Goal: Navigation & Orientation: Find specific page/section

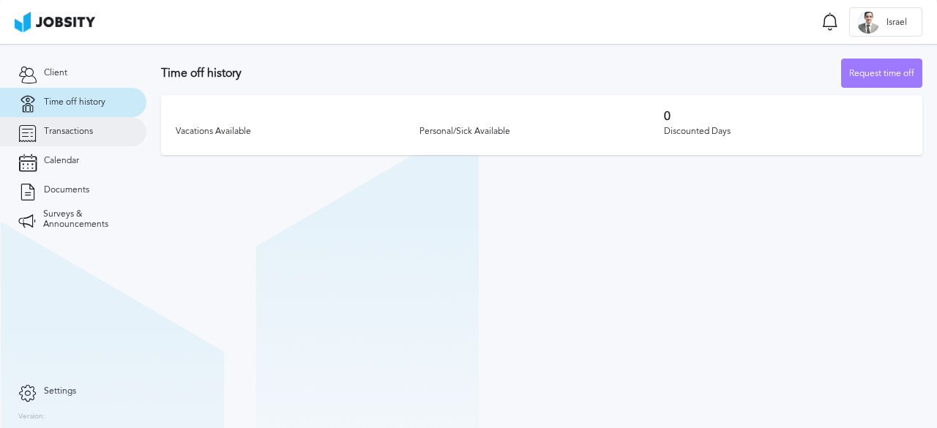
click at [76, 140] on link "Transactions" at bounding box center [73, 131] width 146 height 29
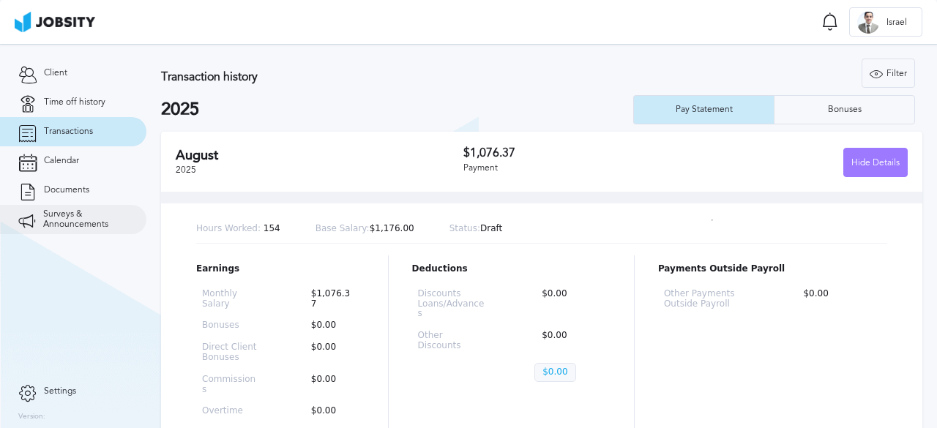
click at [67, 223] on span "Surveys & Announcements" at bounding box center [85, 219] width 85 height 20
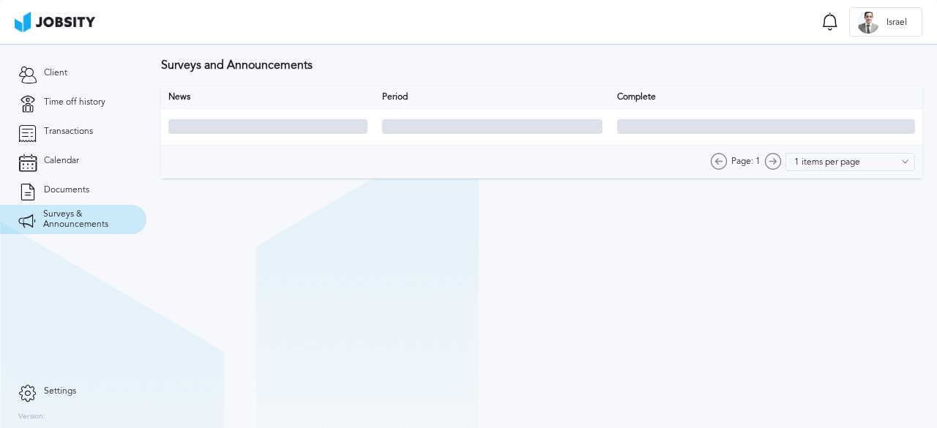
type input "10 items per page"
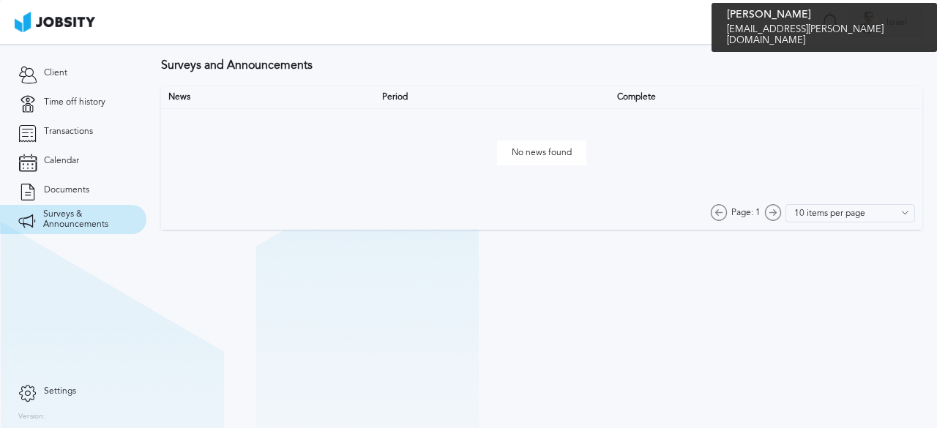
click at [889, 23] on span "Israel" at bounding box center [896, 23] width 35 height 10
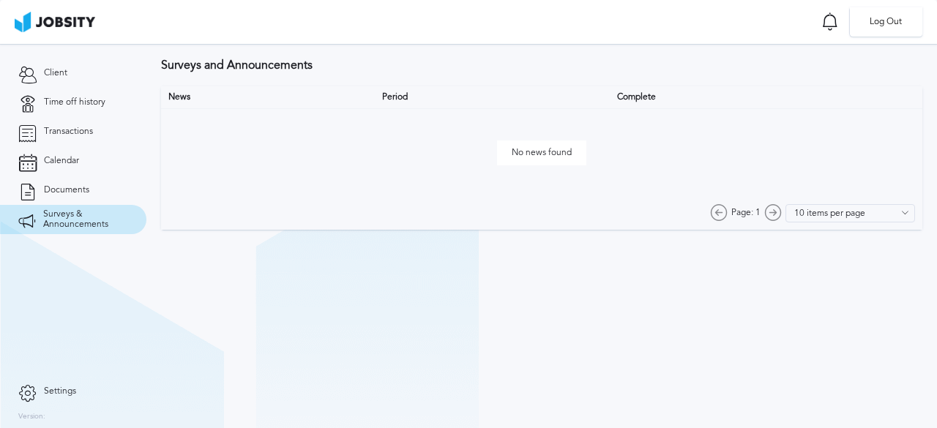
click at [846, 116] on div "Log Out" at bounding box center [468, 214] width 937 height 428
click at [34, 392] on icon at bounding box center [27, 391] width 18 height 13
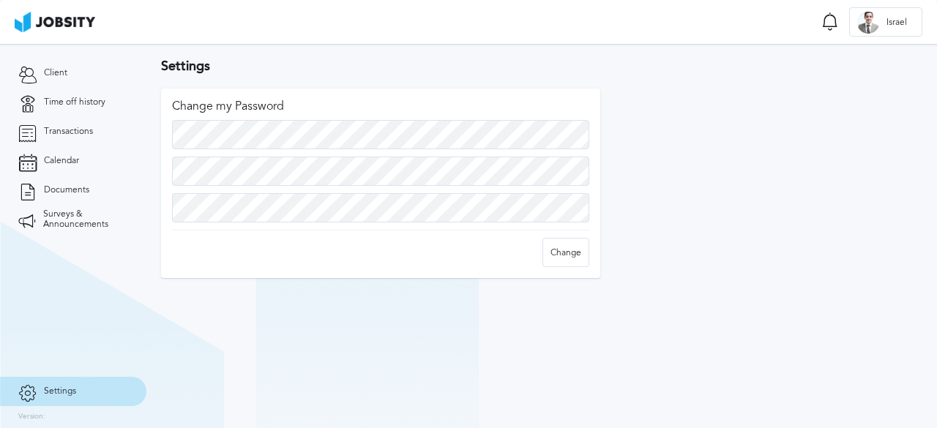
click at [57, 396] on span "Settings" at bounding box center [60, 392] width 32 height 10
click at [76, 83] on link "Client" at bounding box center [73, 73] width 146 height 29
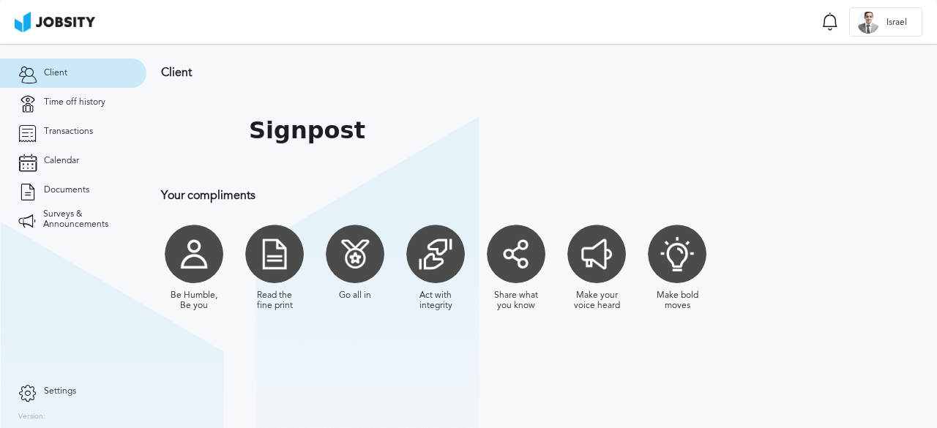
click at [258, 256] on div at bounding box center [274, 254] width 59 height 59
click at [268, 251] on div at bounding box center [274, 254] width 59 height 59
click at [78, 92] on link "Time off history" at bounding box center [73, 102] width 146 height 29
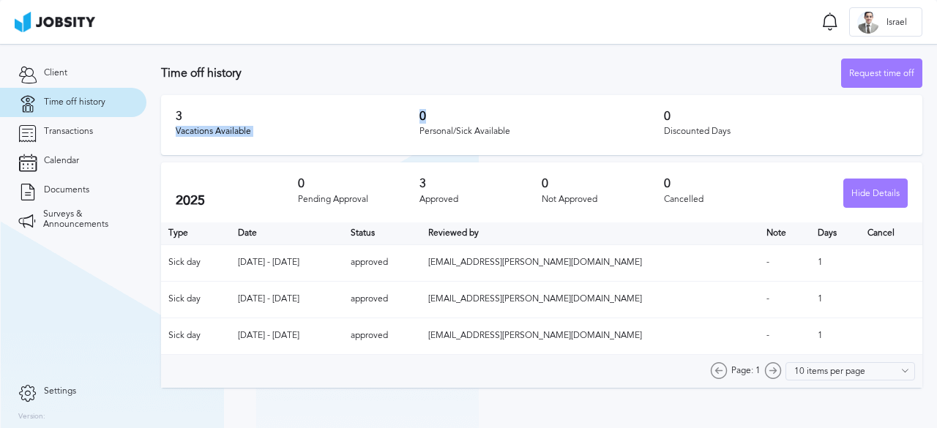
drag, startPoint x: 183, startPoint y: 122, endPoint x: 518, endPoint y: 112, distance: 334.7
click at [488, 112] on div "3 Vacations Available 0 Personal/Sick Available 0 Discounted Days" at bounding box center [541, 125] width 761 height 60
click at [657, 119] on h3 "0" at bounding box center [541, 116] width 244 height 13
click at [81, 115] on link "Time off history" at bounding box center [73, 102] width 146 height 29
click at [83, 124] on link "Transactions" at bounding box center [73, 131] width 146 height 29
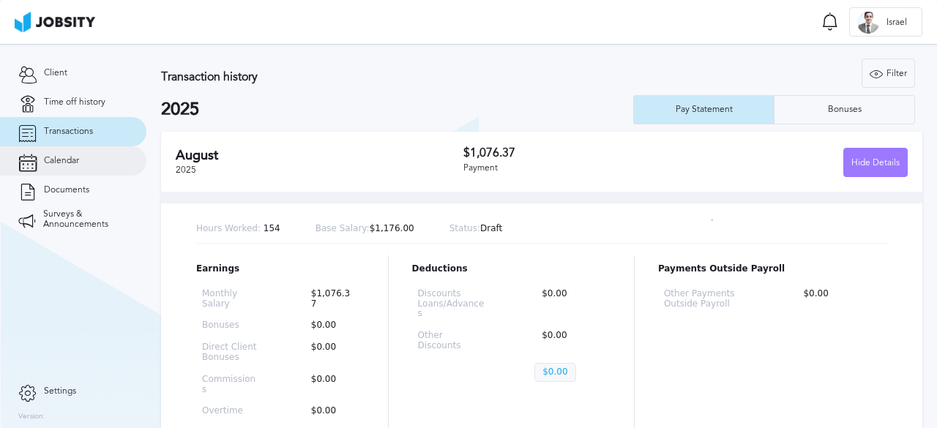
click at [82, 159] on link "Calendar" at bounding box center [73, 160] width 146 height 29
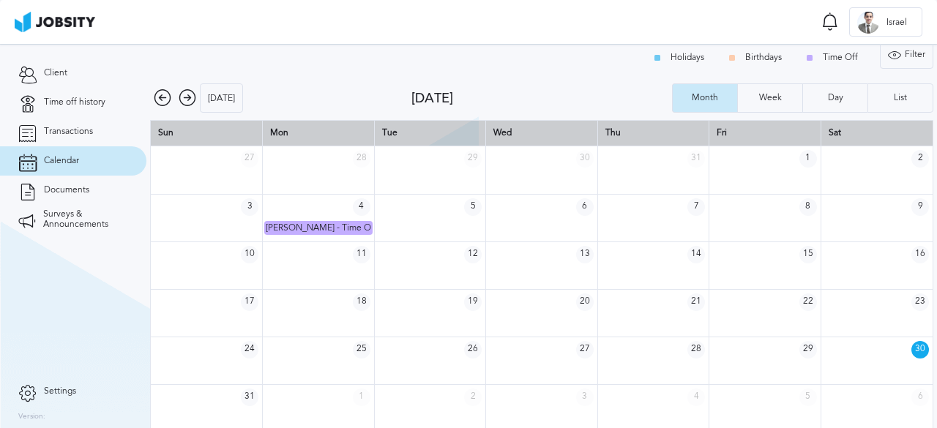
scroll to position [19, 0]
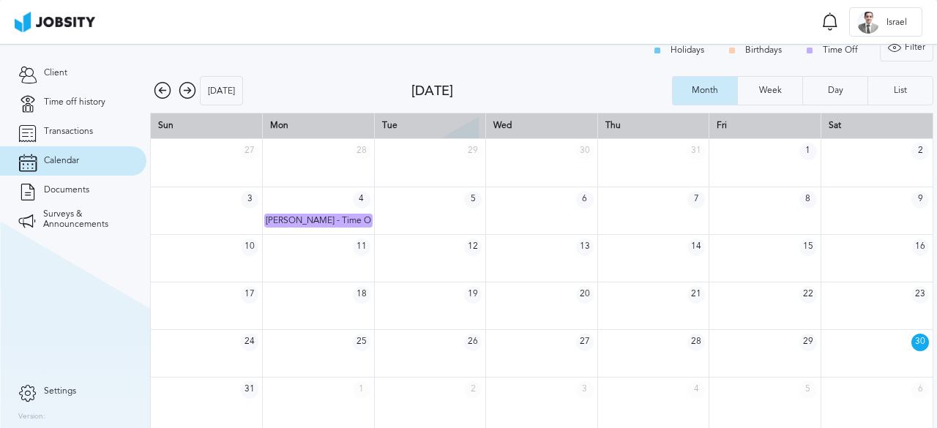
click at [190, 92] on icon at bounding box center [188, 91] width 18 height 18
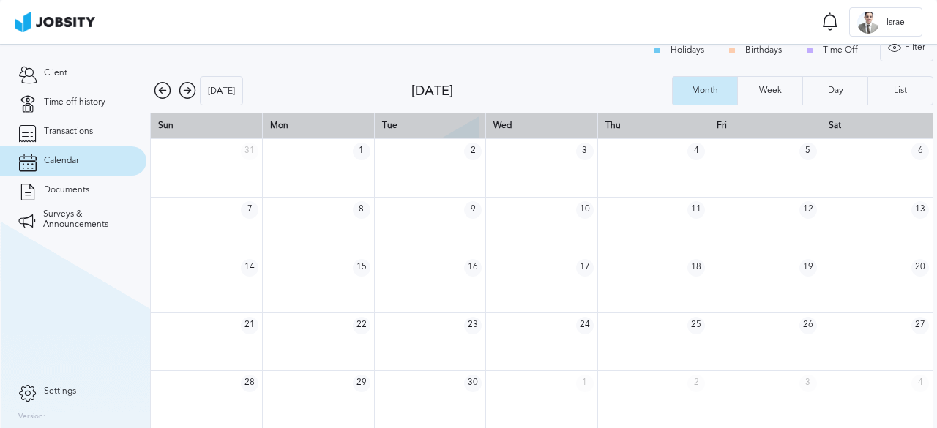
click at [190, 92] on icon at bounding box center [188, 91] width 18 height 18
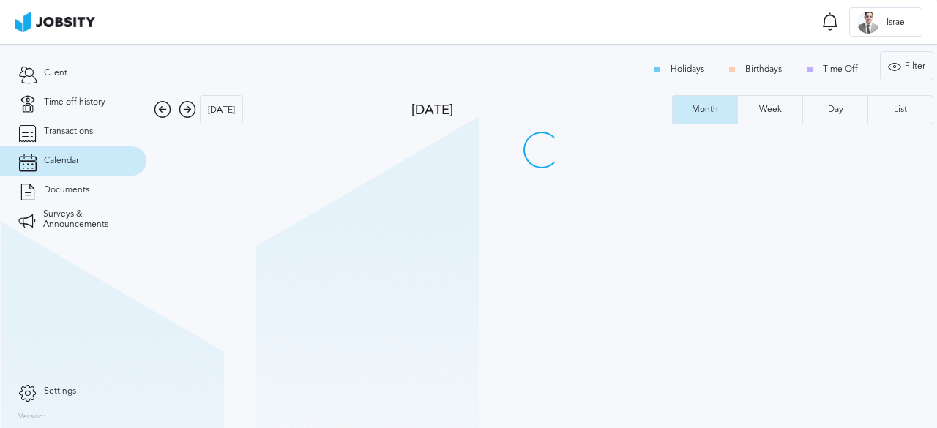
click at [190, 92] on div "Holidays Birthdays Time Off Filter Type Holidays Birthdays Time Off Apply [DATE…" at bounding box center [541, 236] width 791 height 384
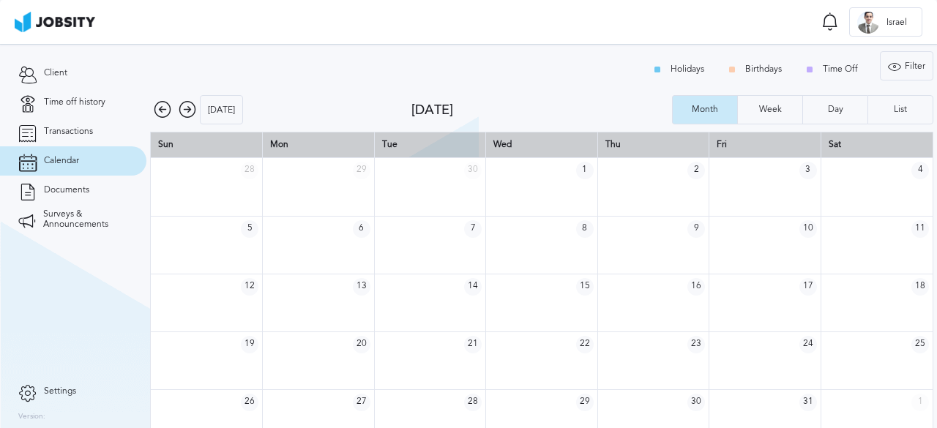
click at [187, 112] on icon at bounding box center [188, 110] width 18 height 18
